Goal: Information Seeking & Learning: Learn about a topic

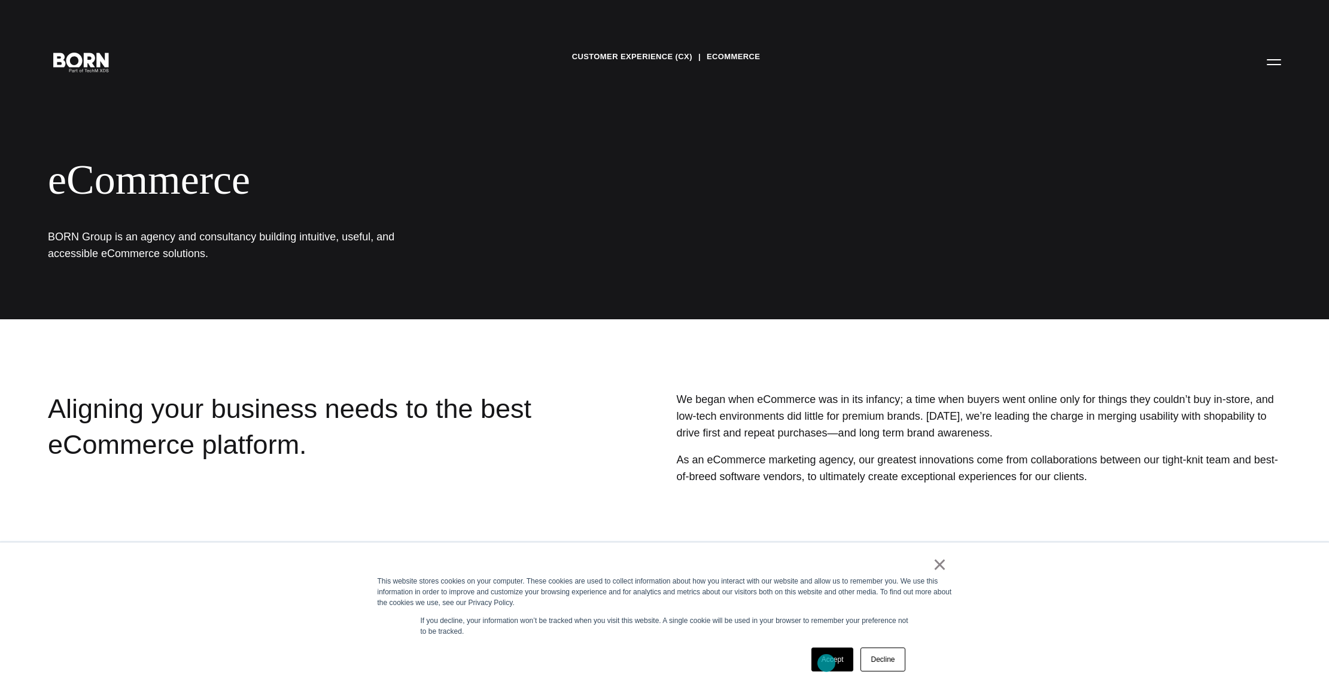
click at [826, 664] on link "Accept" at bounding box center [832, 660] width 42 height 24
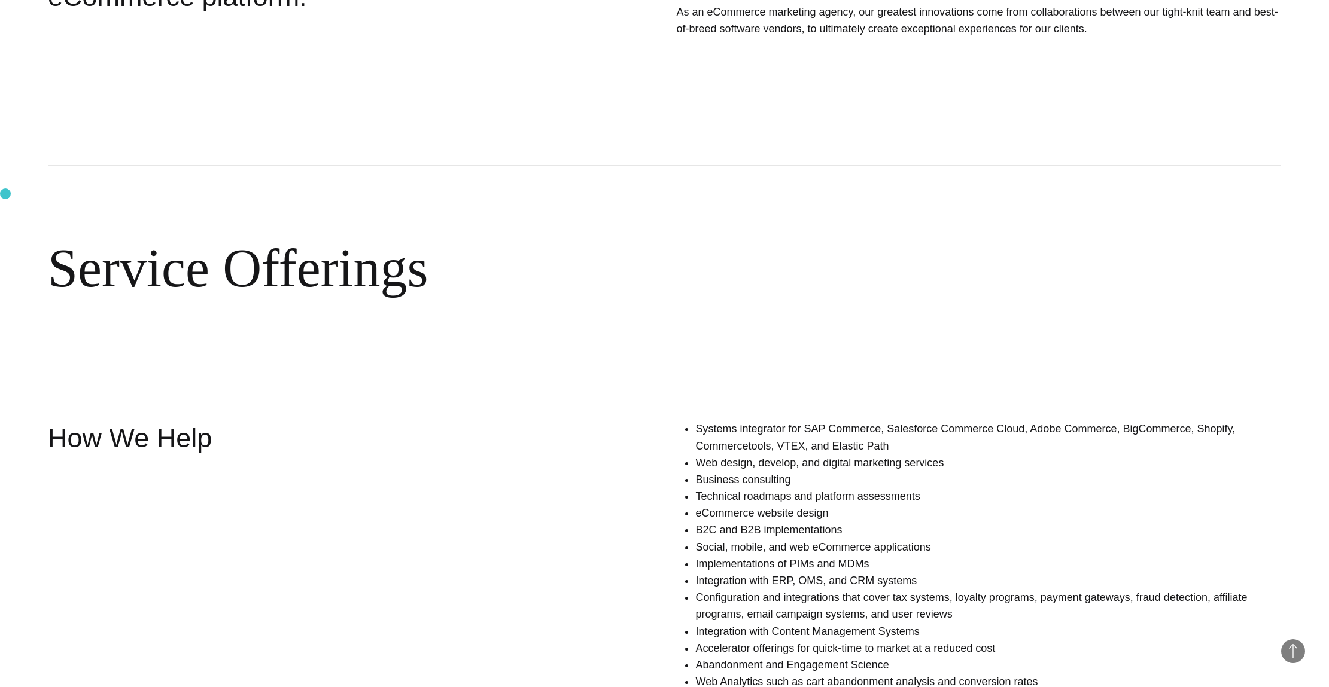
scroll to position [733, 0]
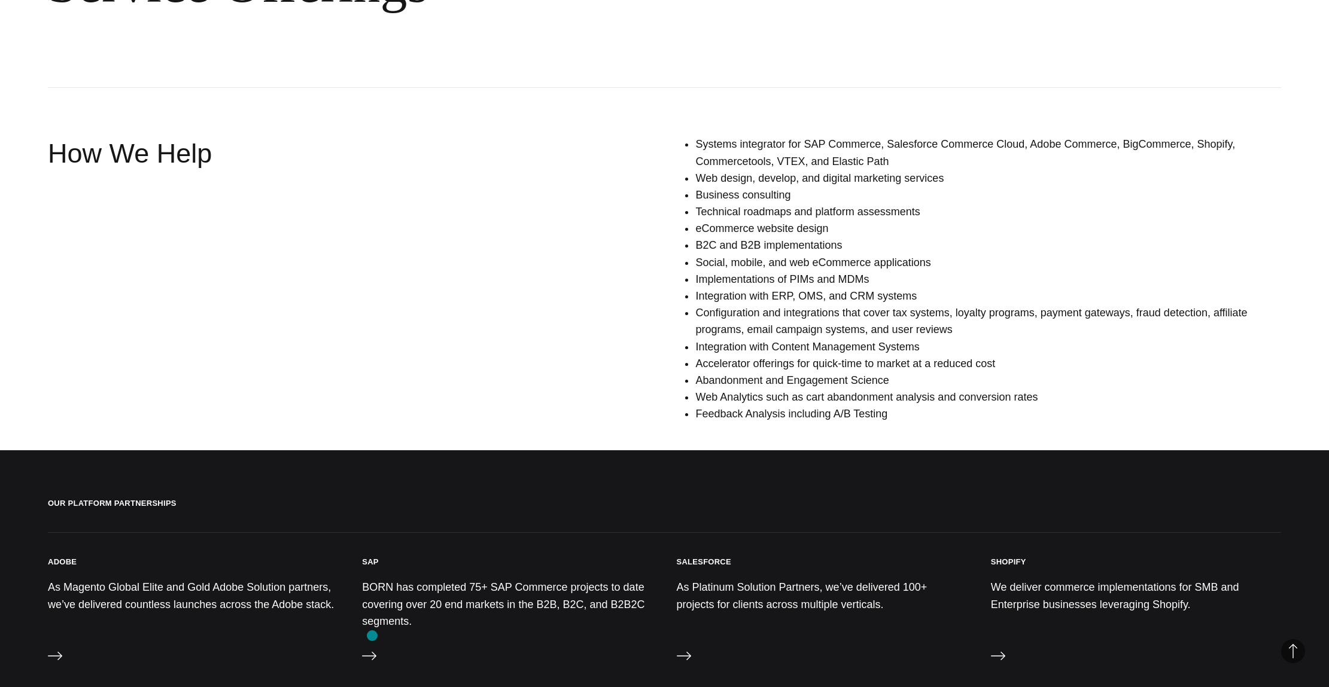
click at [372, 614] on p "BORN has completed 75+ SAP Commerce projects to date covering over 20 end marke…" at bounding box center [507, 604] width 290 height 51
click at [373, 660] on icon at bounding box center [369, 656] width 14 height 14
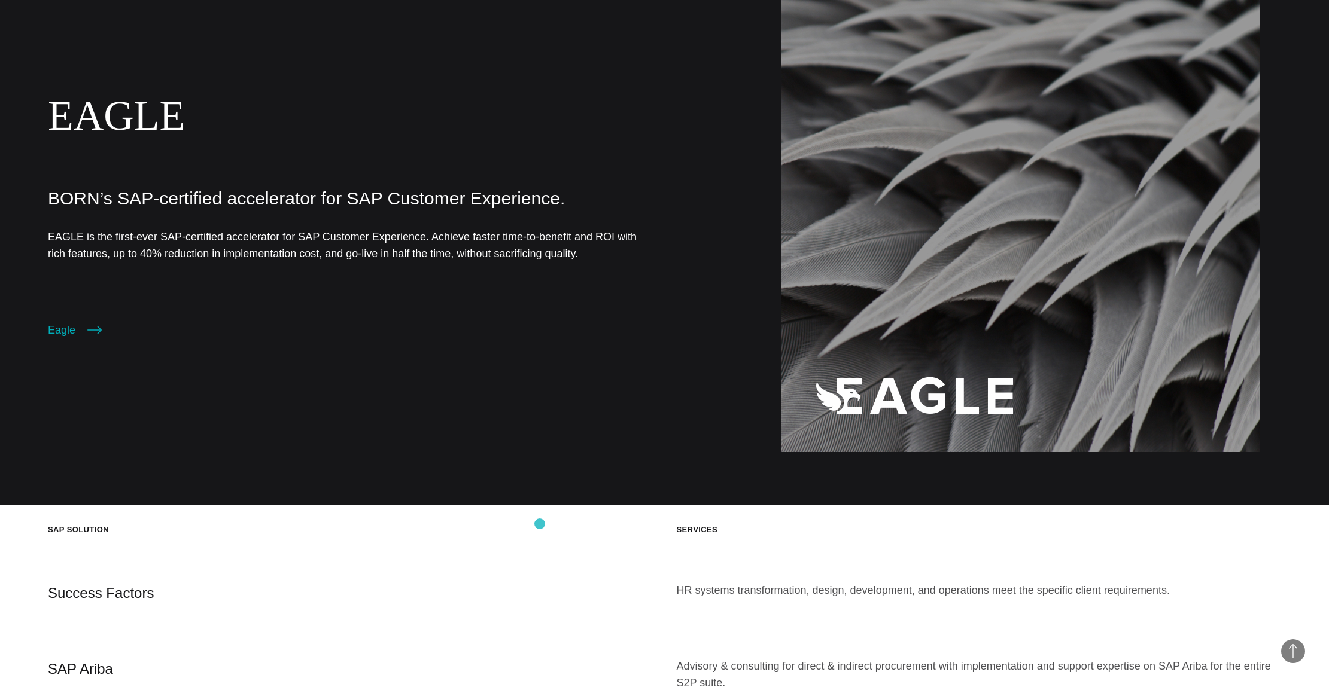
scroll to position [1087, 0]
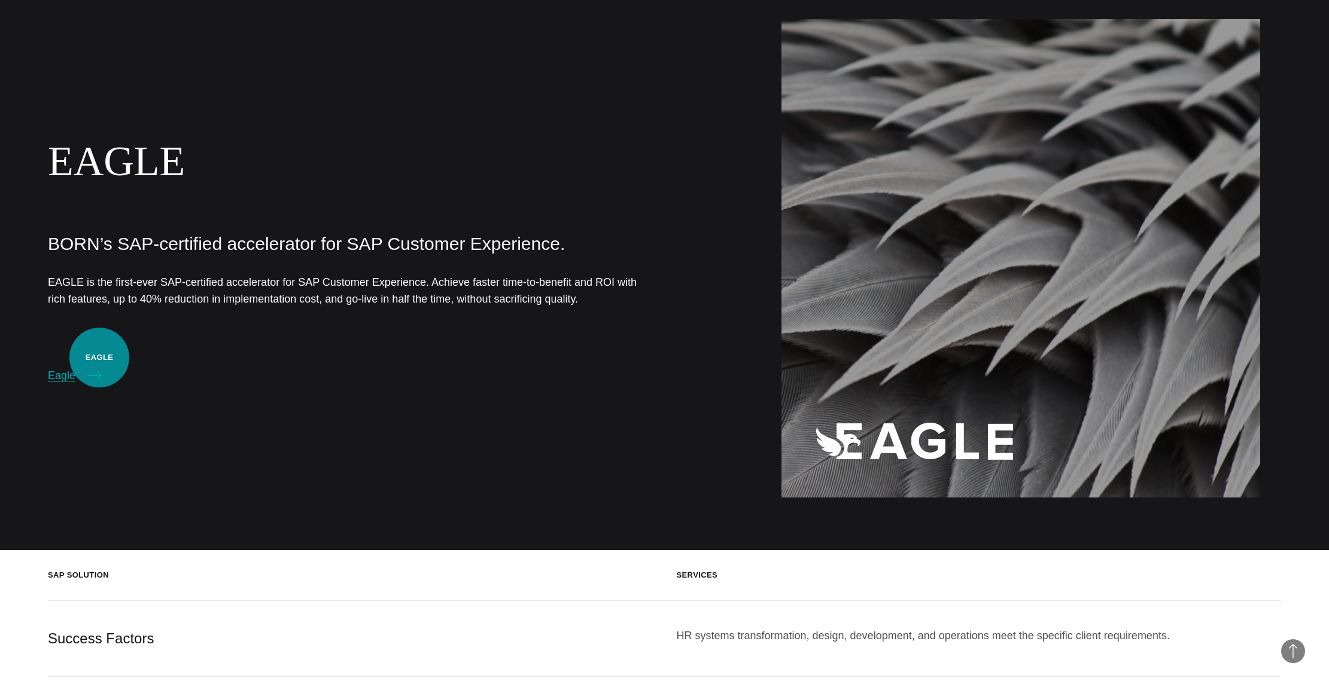
click at [94, 369] on icon at bounding box center [94, 376] width 14 height 14
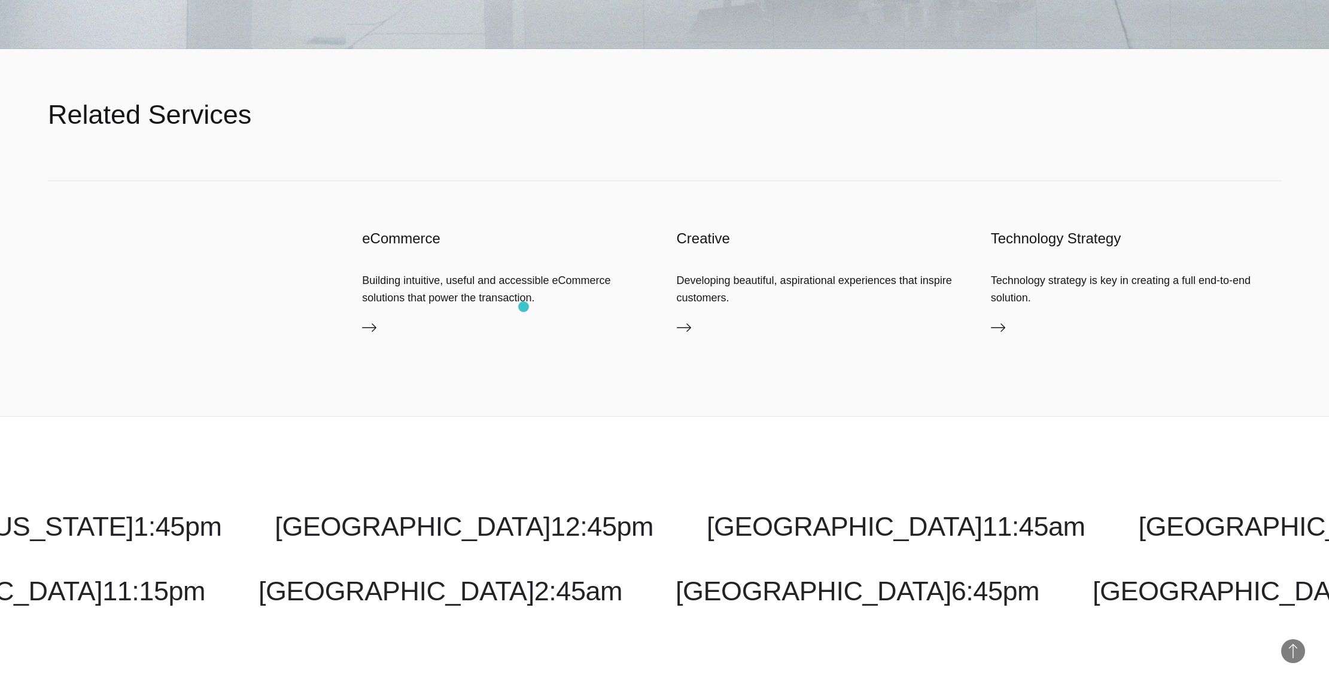
scroll to position [2657, 0]
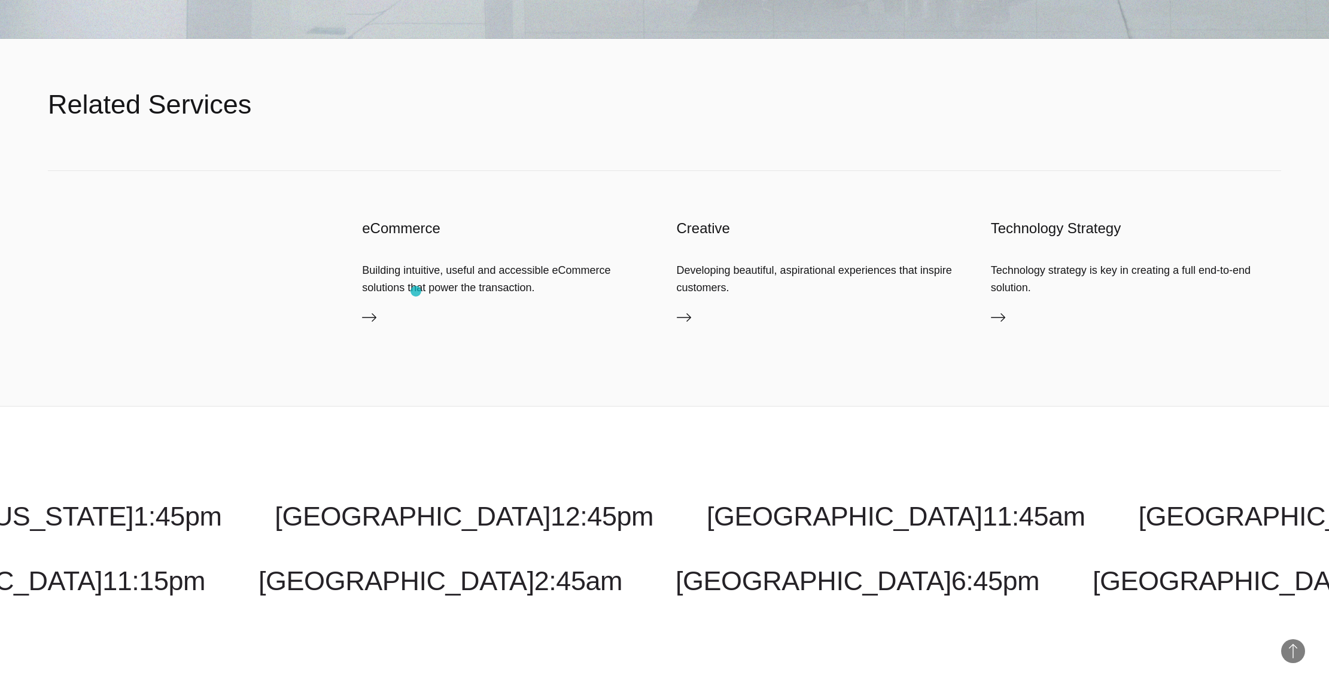
click at [416, 291] on div "Building intuitive, useful and accessible eCommerce solutions that power the tr…" at bounding box center [507, 279] width 290 height 34
click at [375, 320] on icon at bounding box center [369, 318] width 14 height 14
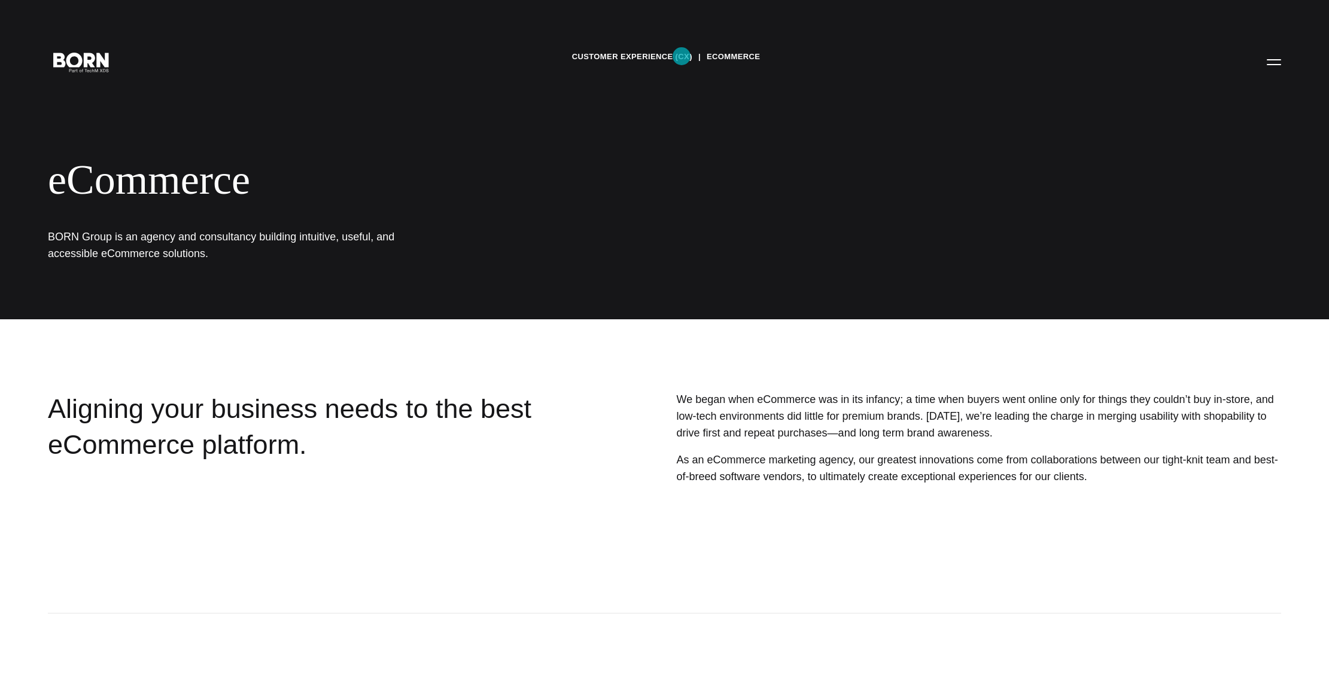
click at [672, 56] on link "Customer Experience (CX)" at bounding box center [632, 57] width 120 height 18
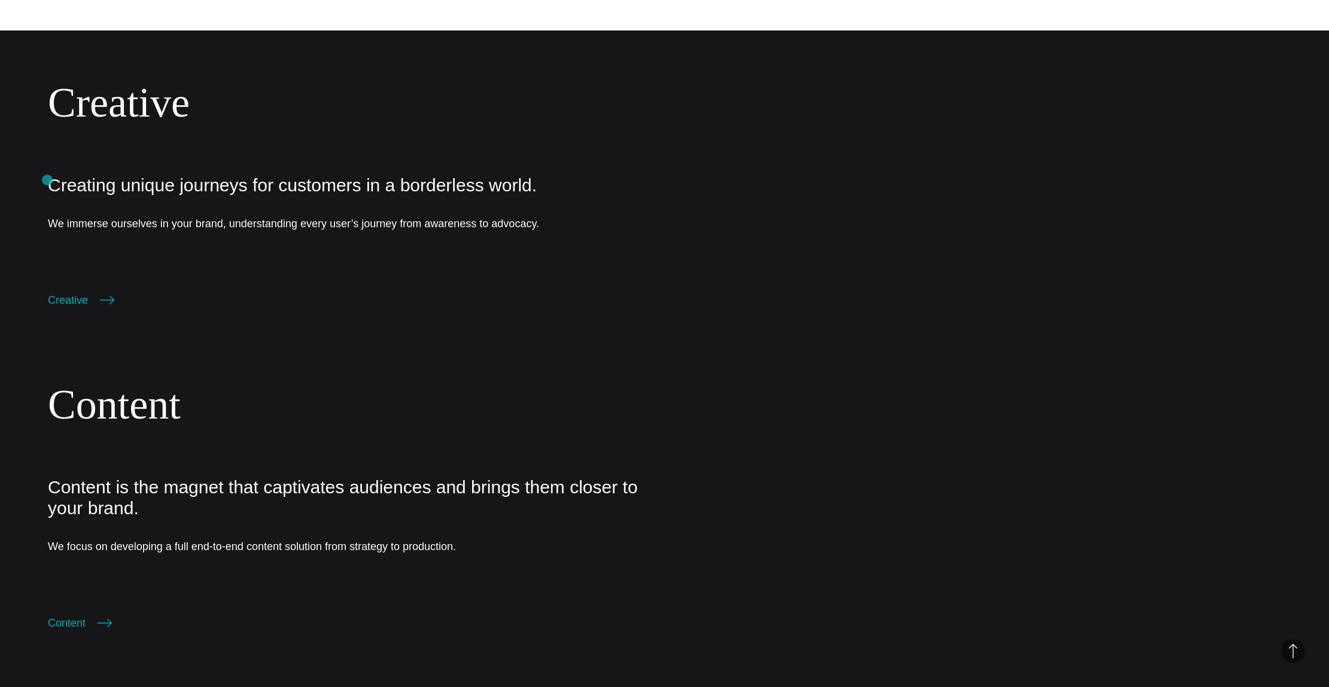
scroll to position [1808, 0]
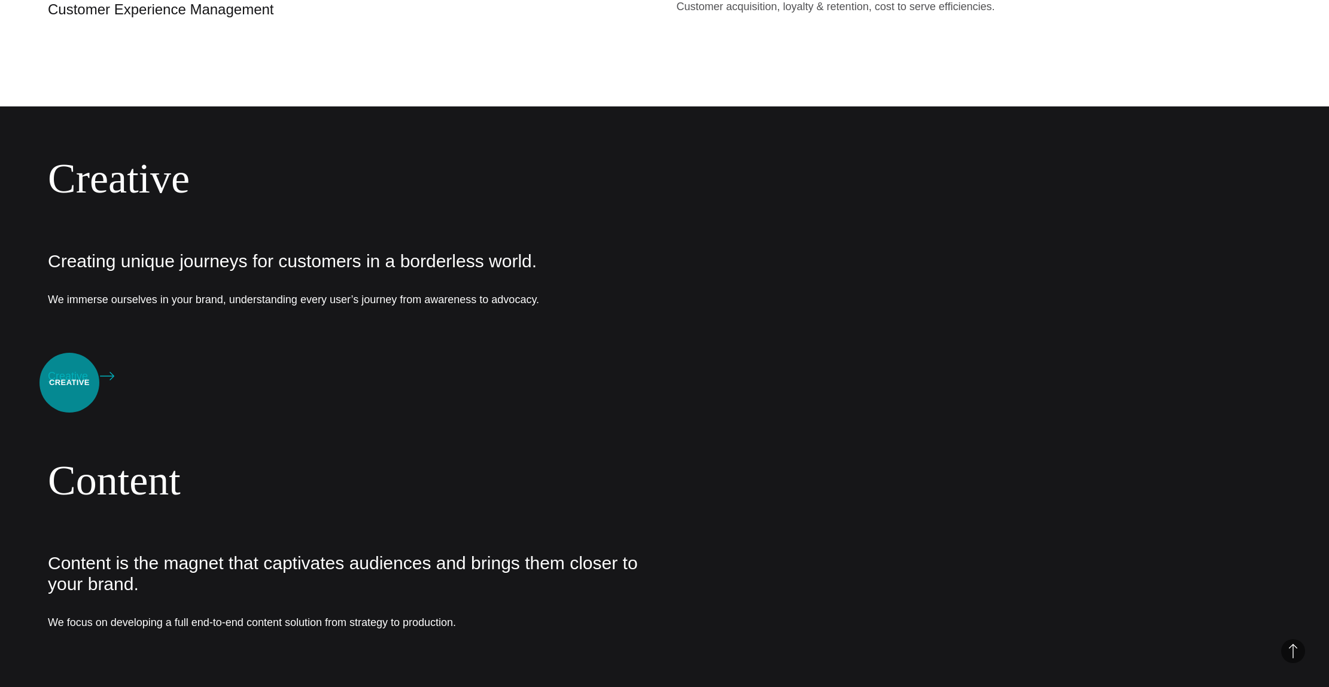
click at [69, 383] on link "Creative" at bounding box center [81, 376] width 66 height 17
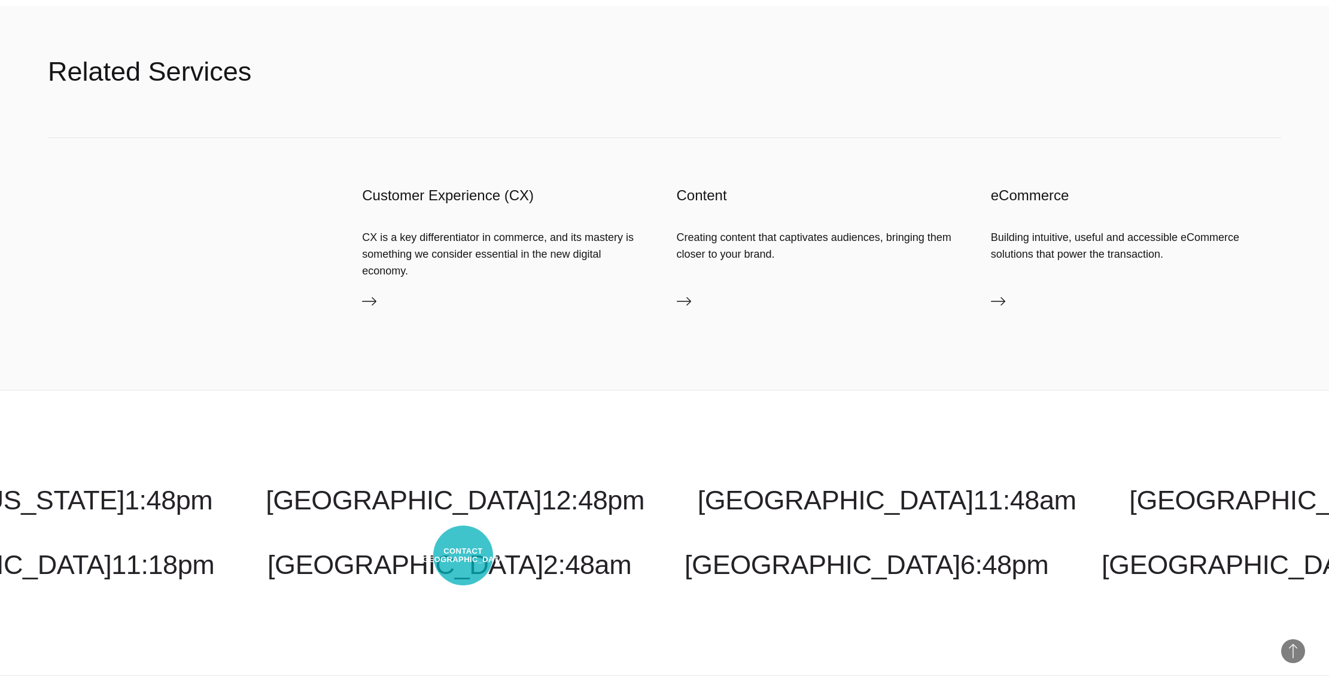
scroll to position [1725, 0]
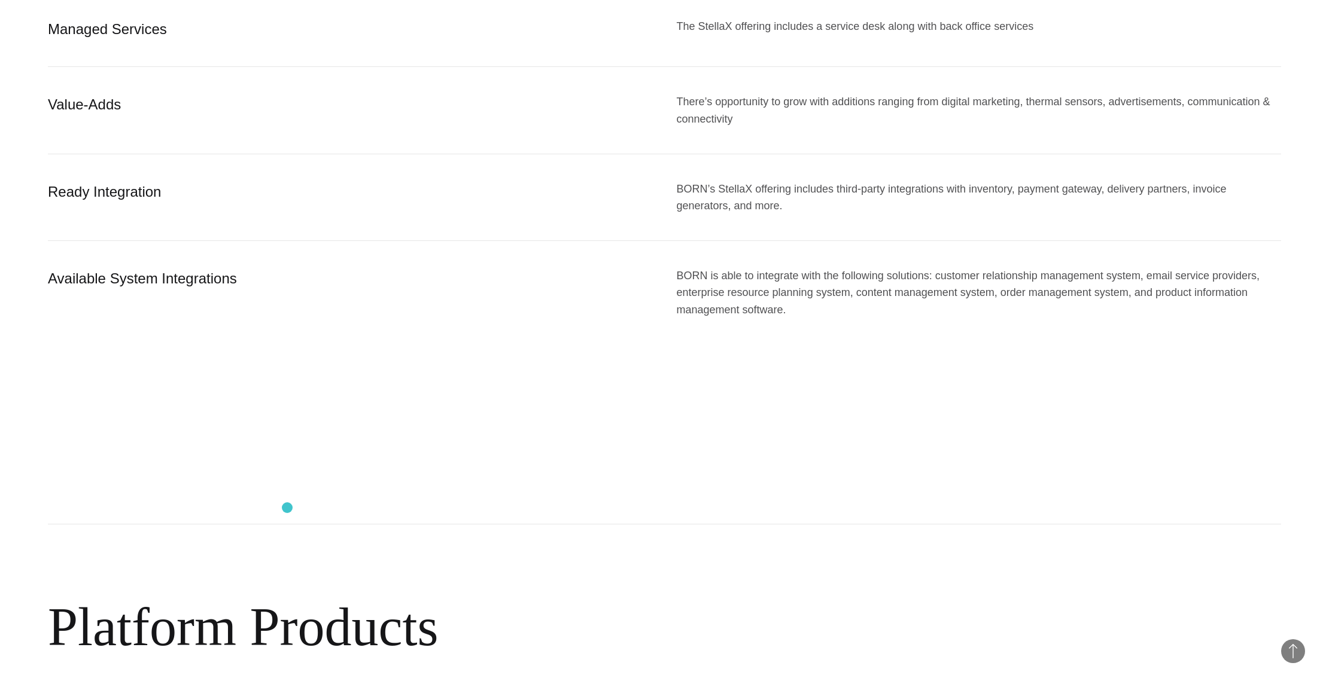
scroll to position [1327, 0]
